Goal: Find contact information

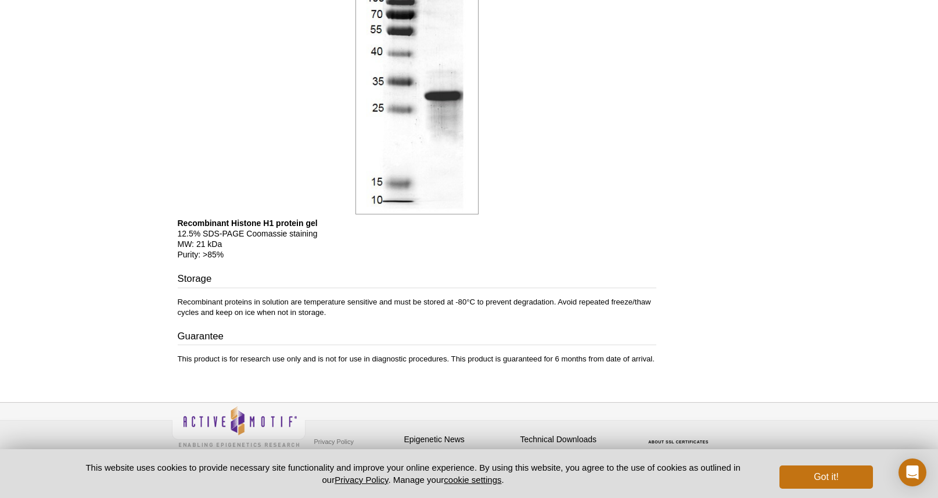
scroll to position [733, 0]
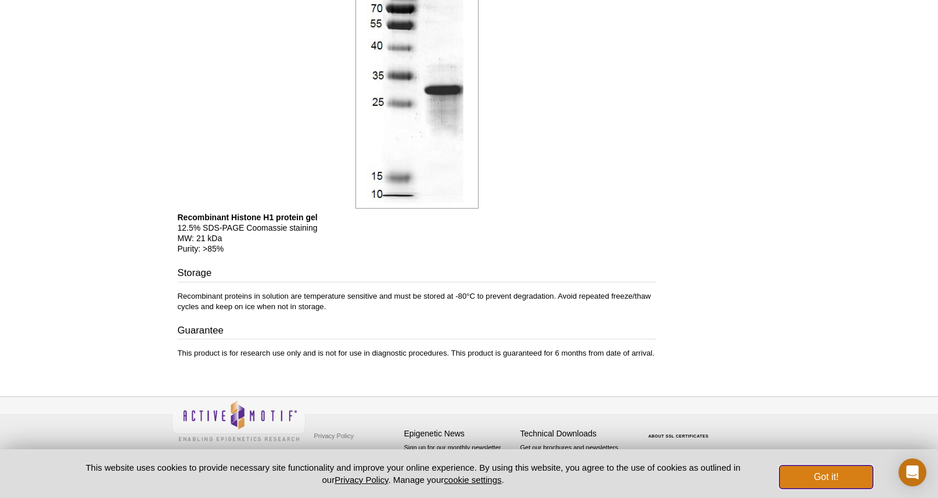
click at [809, 477] on button "Got it!" at bounding box center [826, 476] width 93 height 23
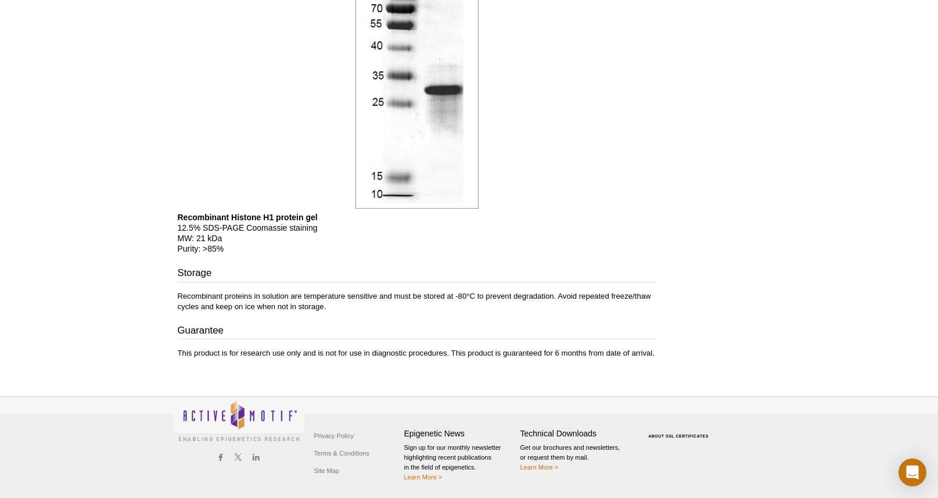
scroll to position [0, 0]
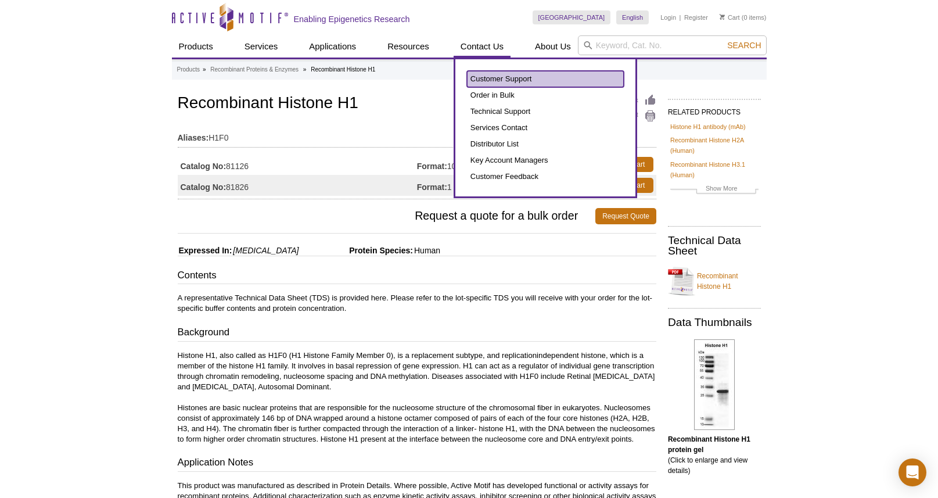
click at [507, 82] on link "Customer Support" at bounding box center [545, 79] width 157 height 16
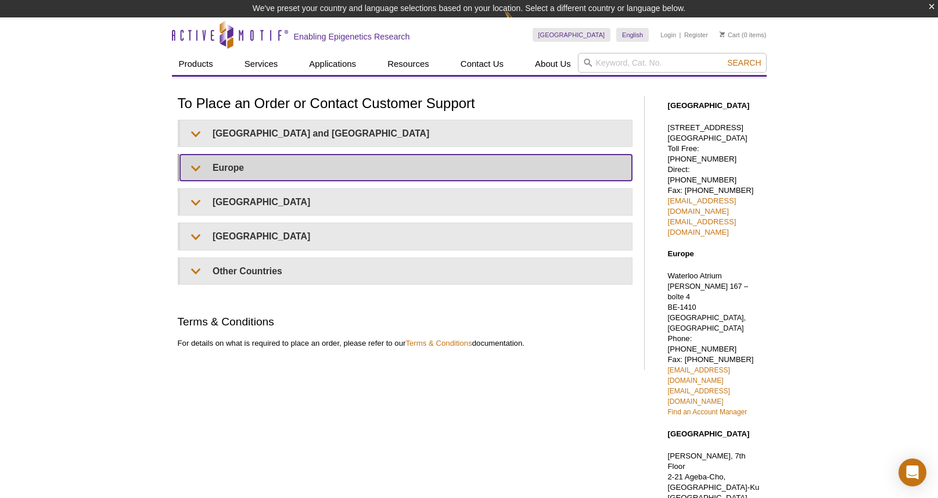
click at [284, 171] on summary "Europe" at bounding box center [406, 168] width 452 height 26
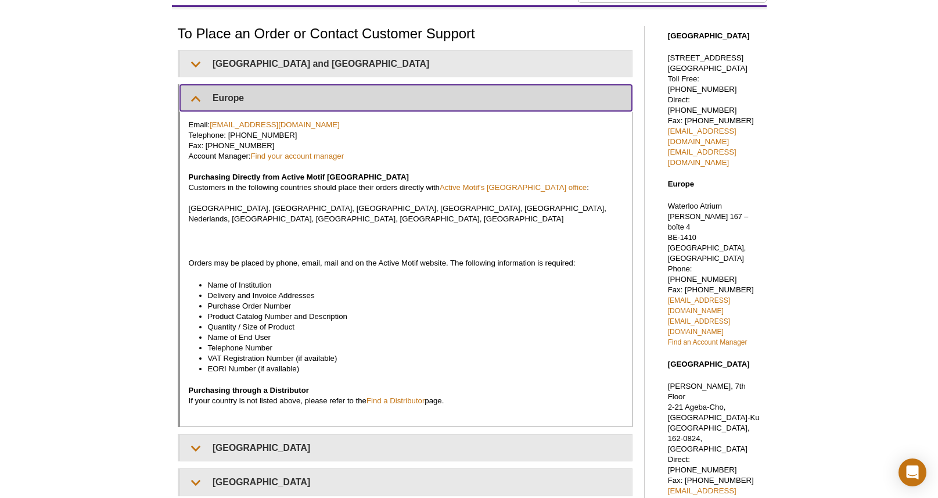
scroll to position [77, 0]
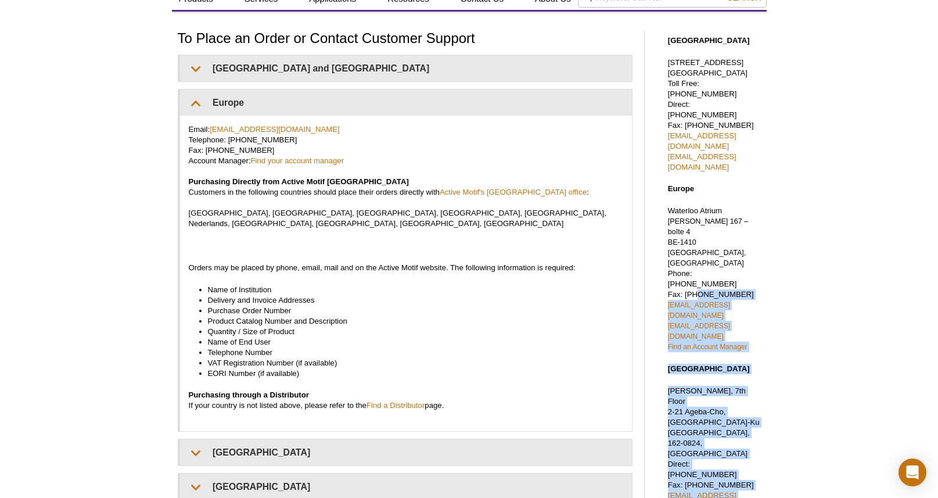
drag, startPoint x: 773, startPoint y: 228, endPoint x: 704, endPoint y: 222, distance: 70.0
click at [693, 224] on div "Active Motif Logo Enabling Epigenetics Research 0 Search Skip to content Active…" at bounding box center [469, 375] width 938 height 847
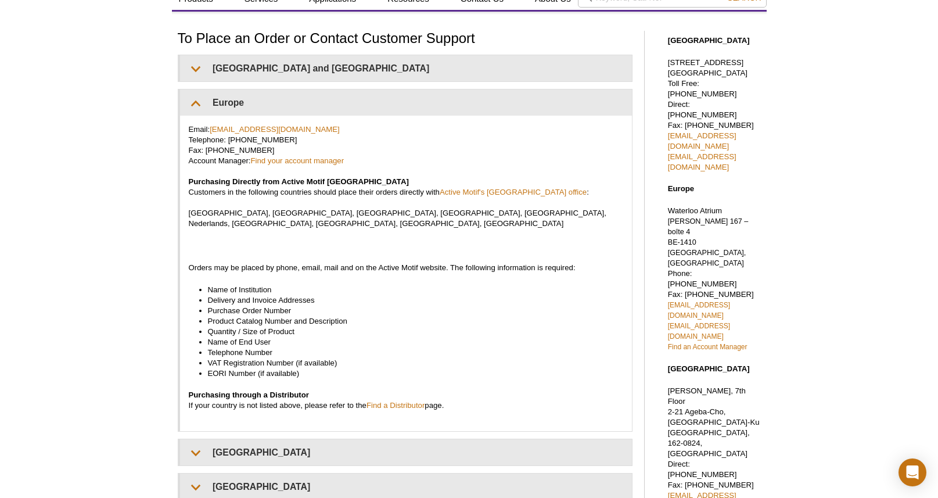
drag, startPoint x: 800, startPoint y: 178, endPoint x: 726, endPoint y: 175, distance: 73.3
click at [799, 178] on div "Active Motif Logo Enabling Epigenetics Research 0 Search Skip to content Active…" at bounding box center [469, 375] width 938 height 847
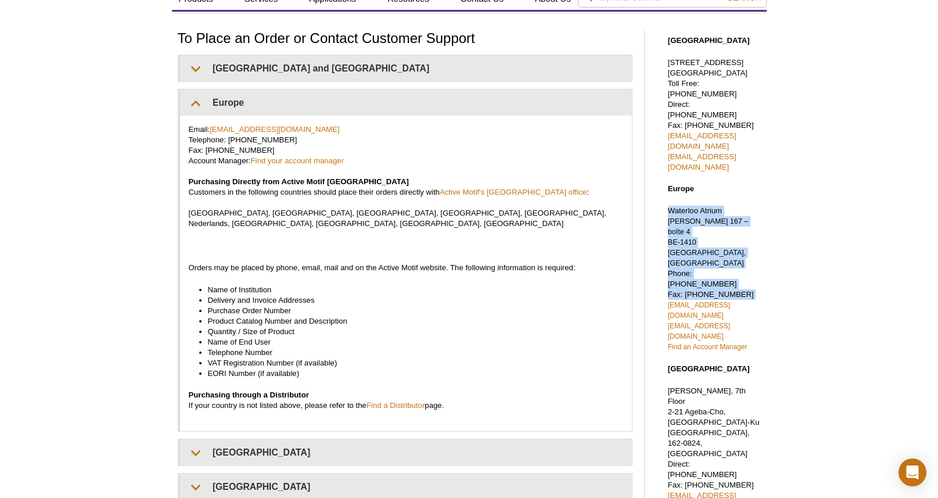
drag, startPoint x: 665, startPoint y: 179, endPoint x: 763, endPoint y: 234, distance: 111.9
click at [763, 234] on div "North America 1914 Palomar Oaks Way, Suite 150 Carlsbad, CA 92008 Toll Free: 87…" at bounding box center [712, 347] width 110 height 647
copy p "Waterloo Atrium Drève Richelle 167 – boîte 4 BE-1410 Waterloo, Belgium Phone: +…"
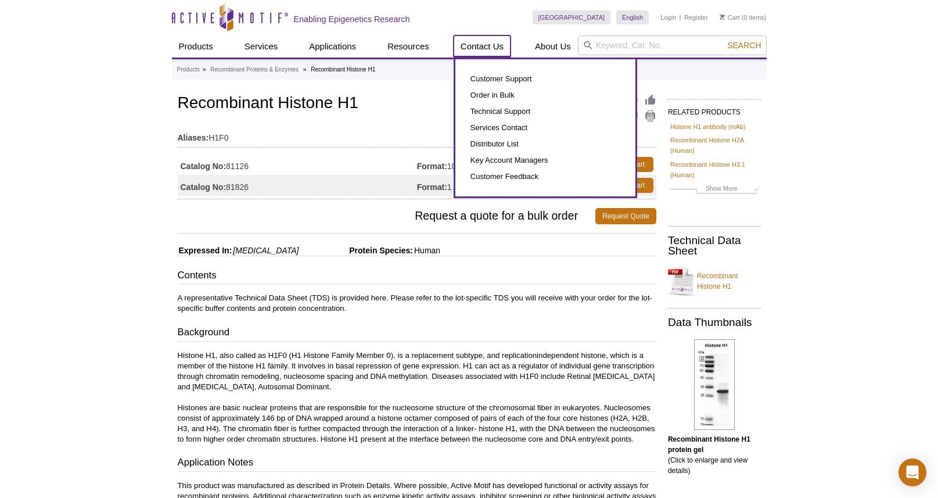
click at [489, 49] on link "Contact Us" at bounding box center [482, 46] width 57 height 22
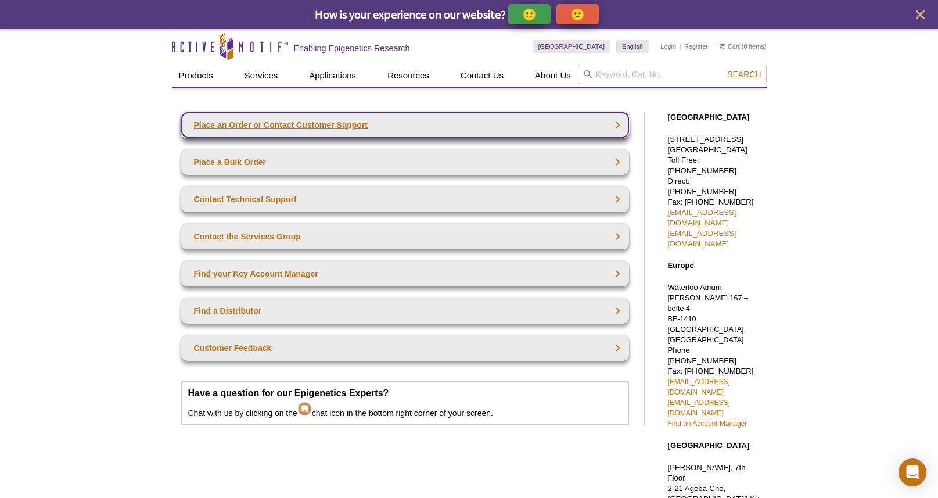
click at [321, 120] on link "Place an Order or Contact Customer Support" at bounding box center [405, 125] width 448 height 26
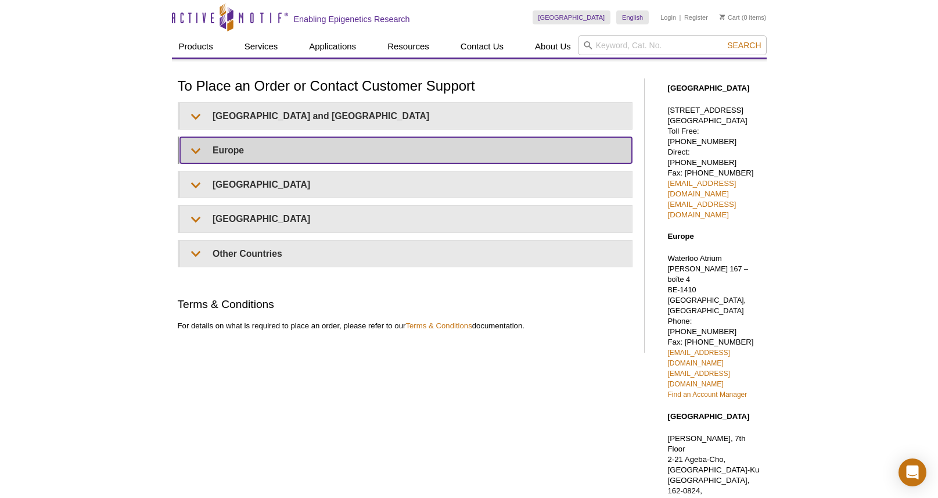
click at [532, 137] on summary "Europe" at bounding box center [406, 150] width 452 height 26
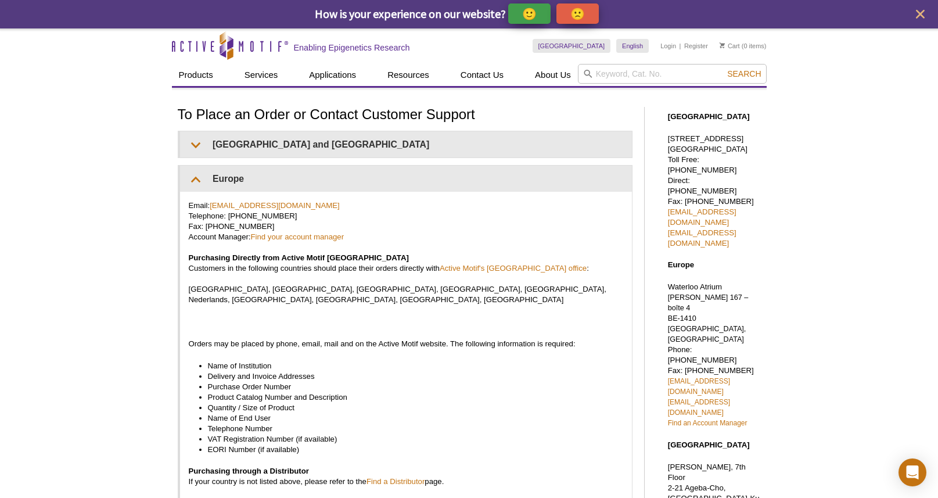
scroll to position [5, 0]
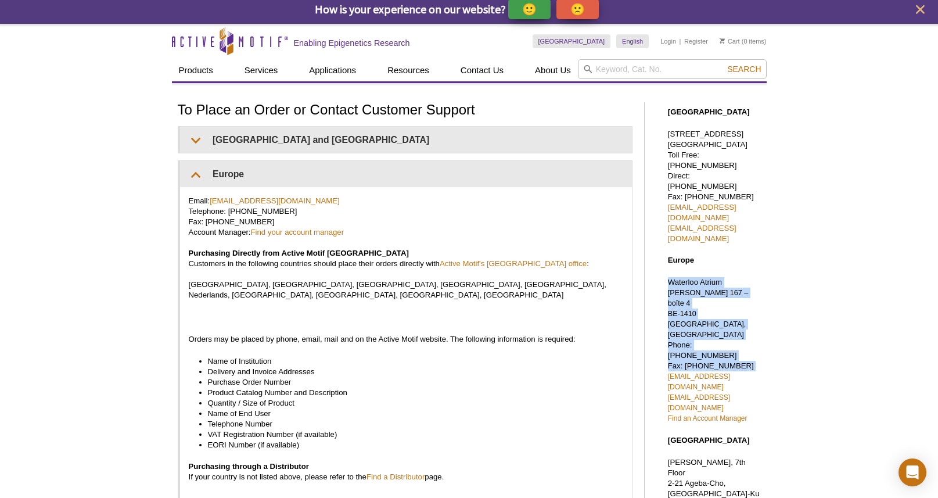
drag, startPoint x: 667, startPoint y: 255, endPoint x: 765, endPoint y: 306, distance: 110.2
click at [765, 306] on div "[GEOGRAPHIC_DATA] [STREET_ADDRESS] Toll Free: [PHONE_NUMBER] Direct: [PHONE_NUM…" at bounding box center [712, 418] width 110 height 647
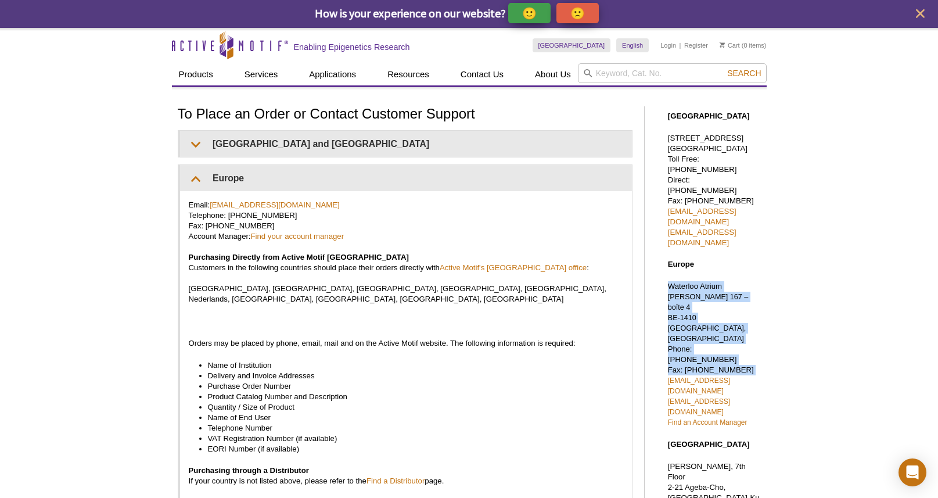
copy p "[GEOGRAPHIC_DATA][PERSON_NAME] 167 – boîte 4 [GEOGRAPHIC_DATA] Phone: [PHONE_NU…"
